Goal: Information Seeking & Learning: Learn about a topic

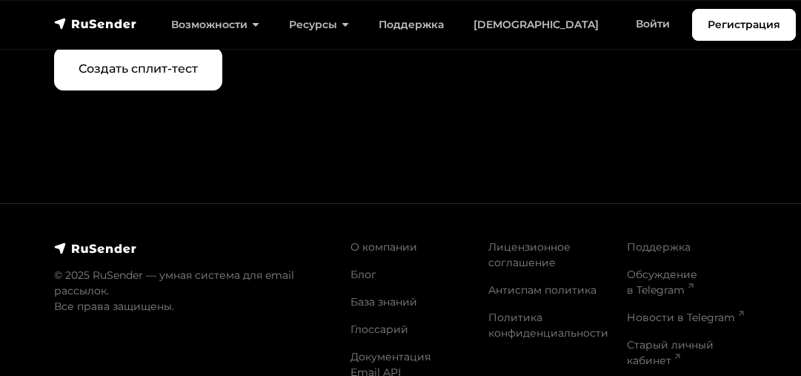
scroll to position [5593, 0]
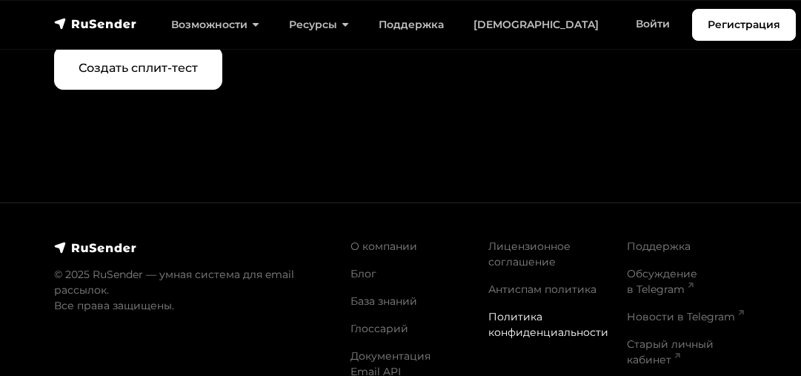
click at [520, 310] on link "Политика конфиденциальности" at bounding box center [548, 324] width 120 height 29
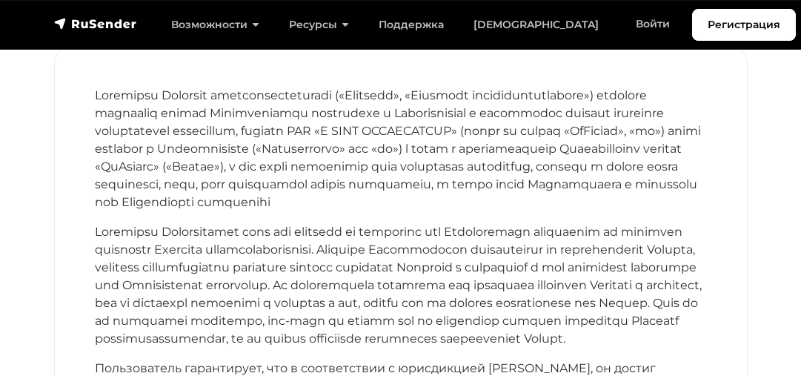
scroll to position [142, 0]
